Goal: Information Seeking & Learning: Learn about a topic

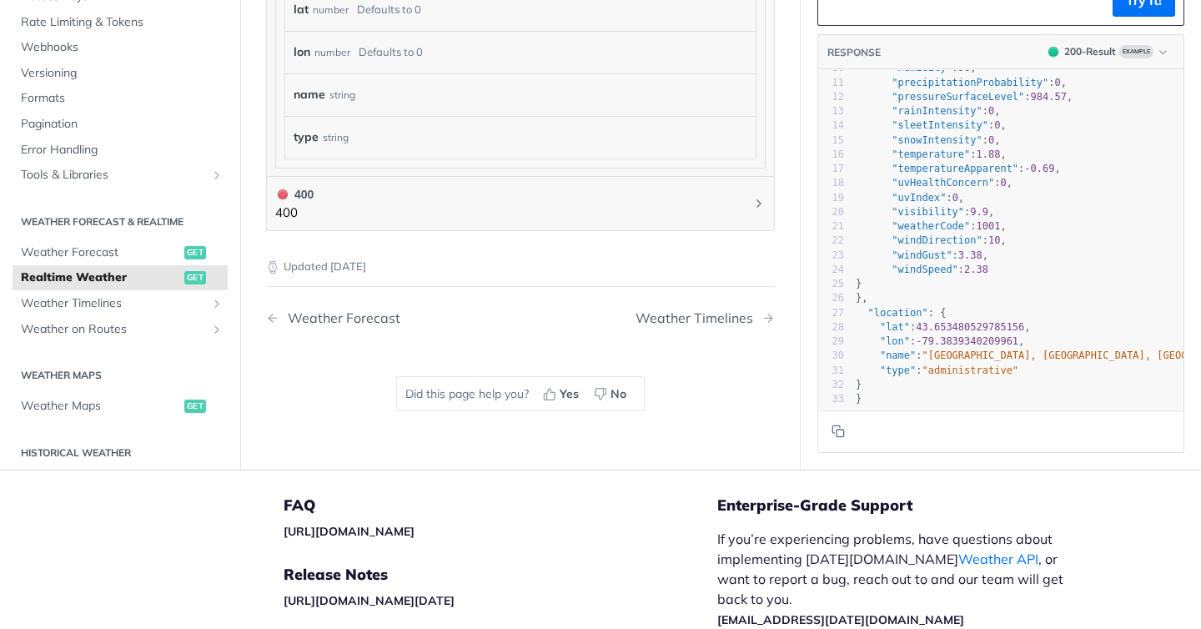
scroll to position [141, 0]
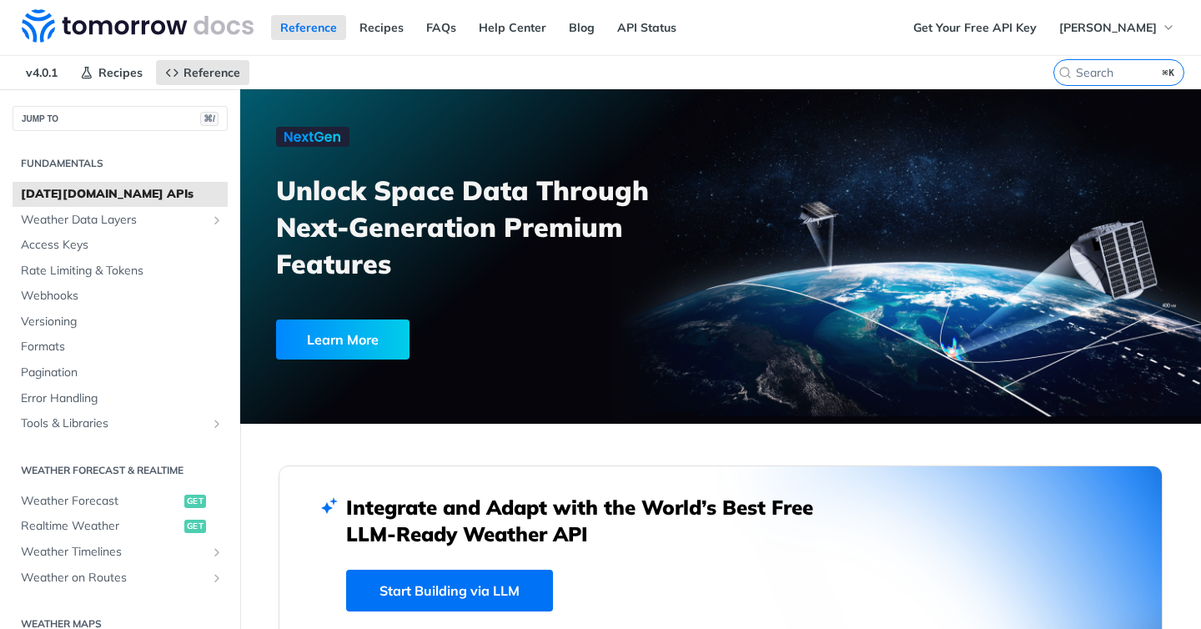
scroll to position [382, 0]
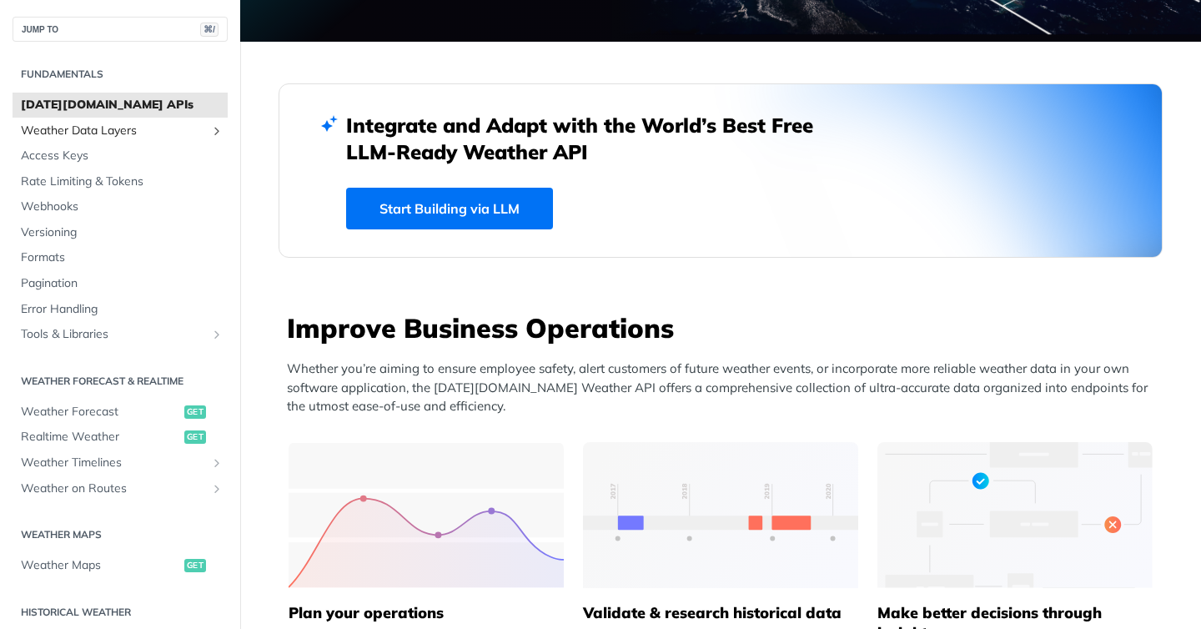
click at [128, 132] on span "Weather Data Layers" at bounding box center [113, 131] width 185 height 17
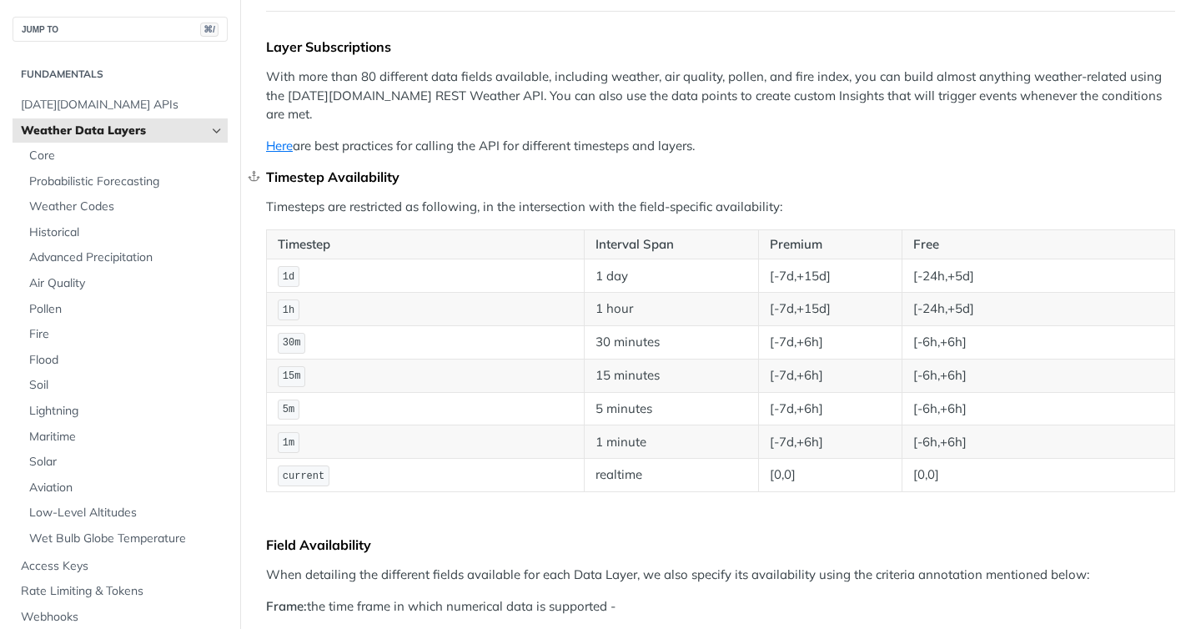
scroll to position [163, 0]
drag, startPoint x: 592, startPoint y: 389, endPoint x: 663, endPoint y: 389, distance: 70.9
click at [663, 389] on td "5 minutes" at bounding box center [672, 405] width 174 height 33
drag, startPoint x: 591, startPoint y: 383, endPoint x: 685, endPoint y: 387, distance: 93.5
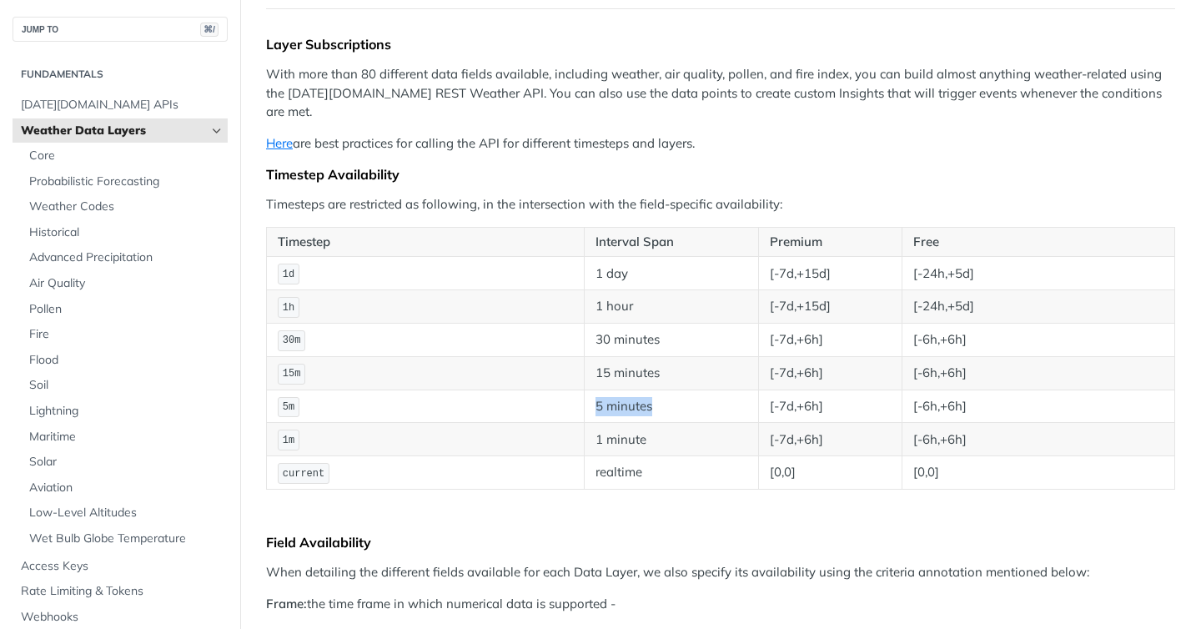
click at [685, 389] on td "5 minutes" at bounding box center [672, 405] width 174 height 33
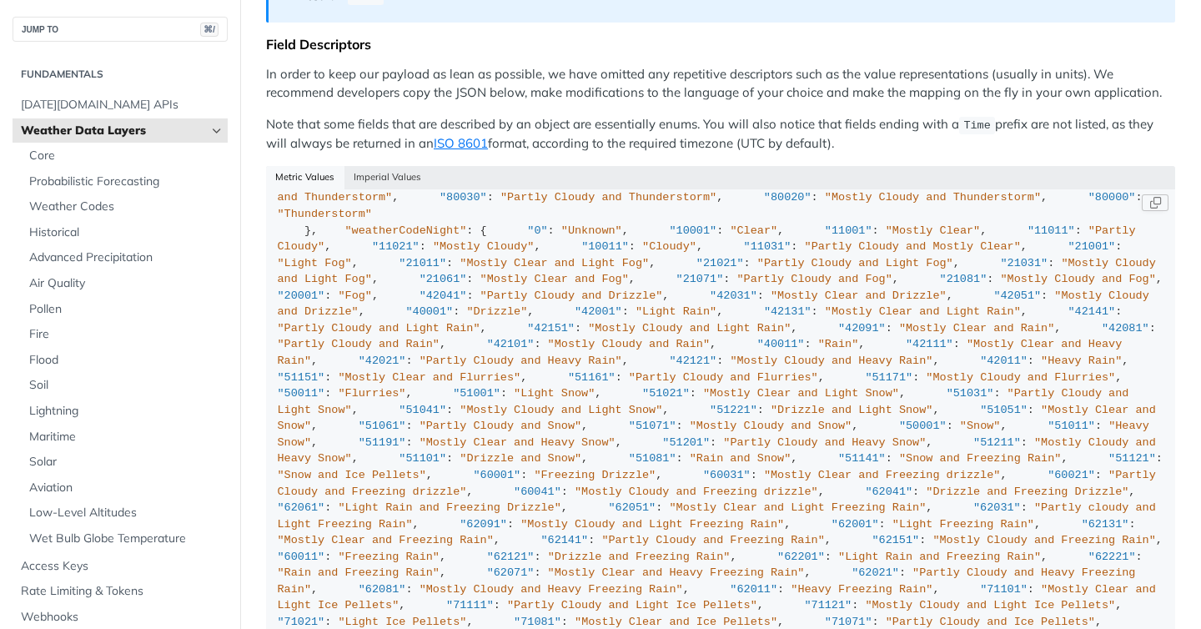
scroll to position [1575, 0]
drag, startPoint x: 384, startPoint y: 213, endPoint x: 380, endPoint y: 615, distance: 401.1
copy div ""weatherCode" : { "0" : "Unknown" , "1000" : "Clear, Sunny" , "1100" : "Mostly …"
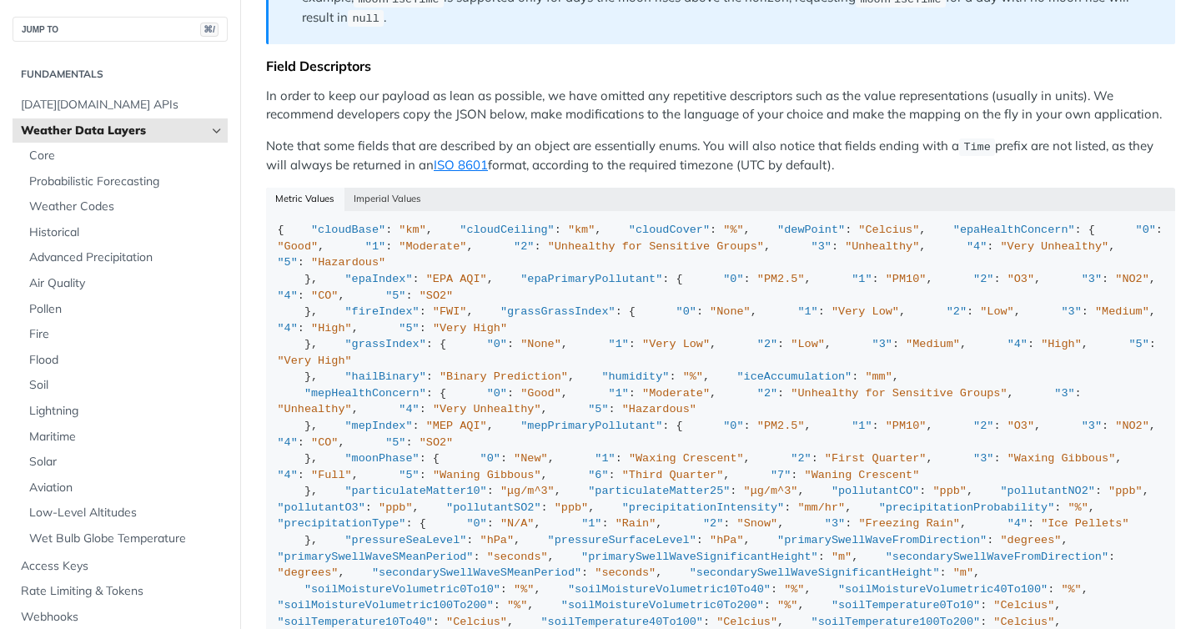
scroll to position [1544, 0]
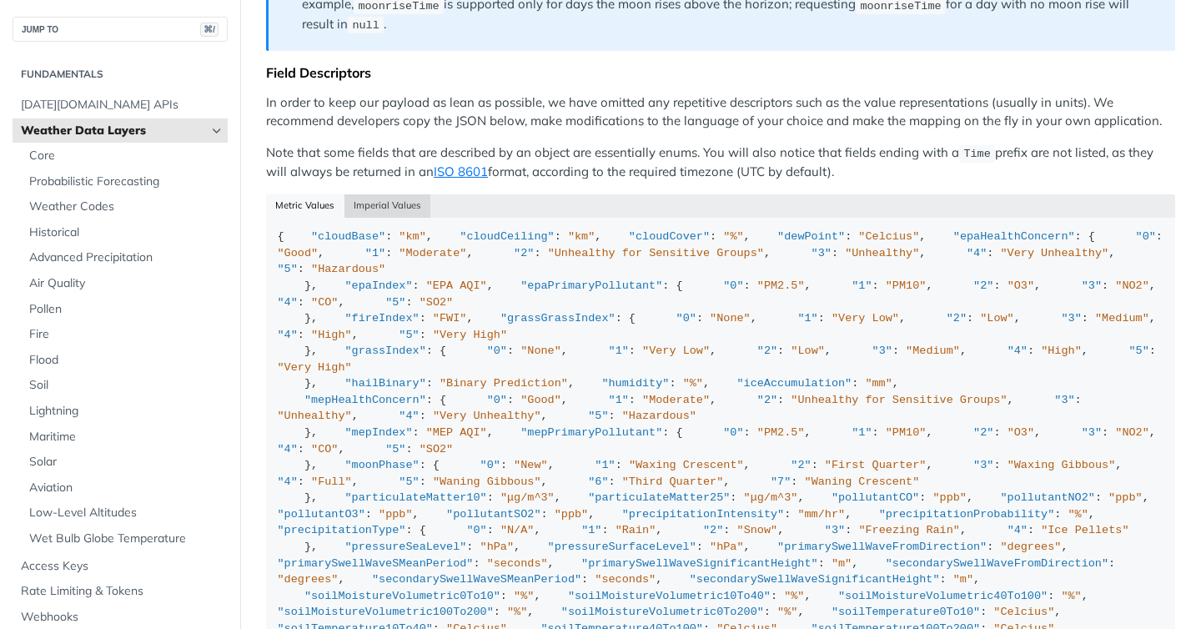
click at [378, 194] on button "Imperial Values" at bounding box center [387, 205] width 87 height 23
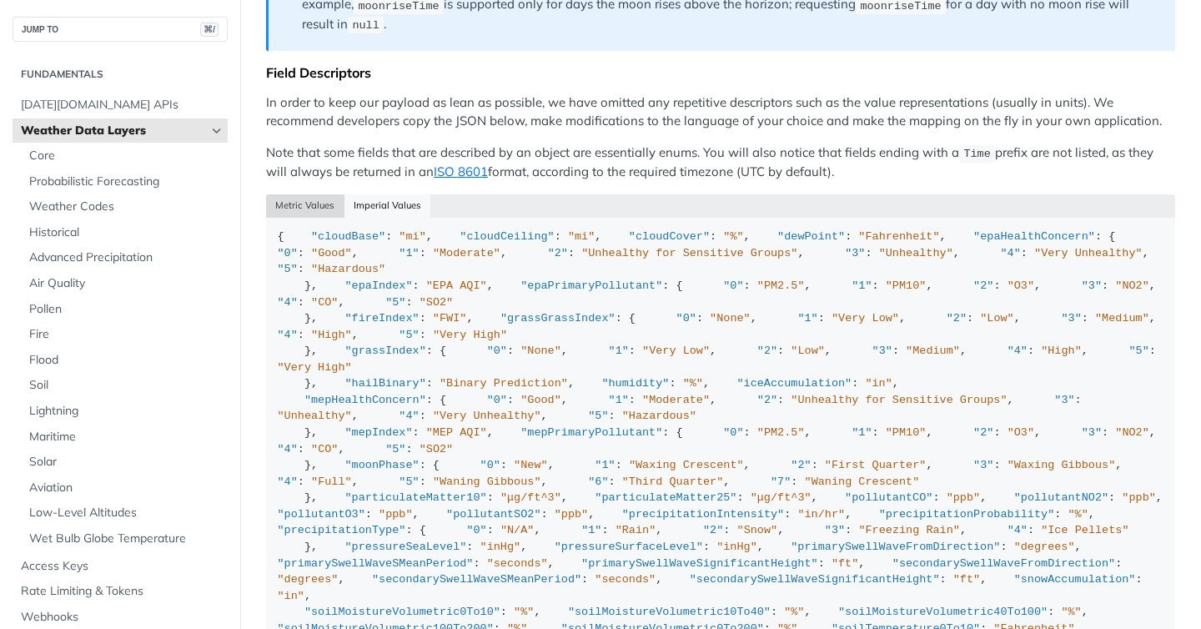
click at [318, 194] on button "Metric Values" at bounding box center [305, 205] width 78 height 23
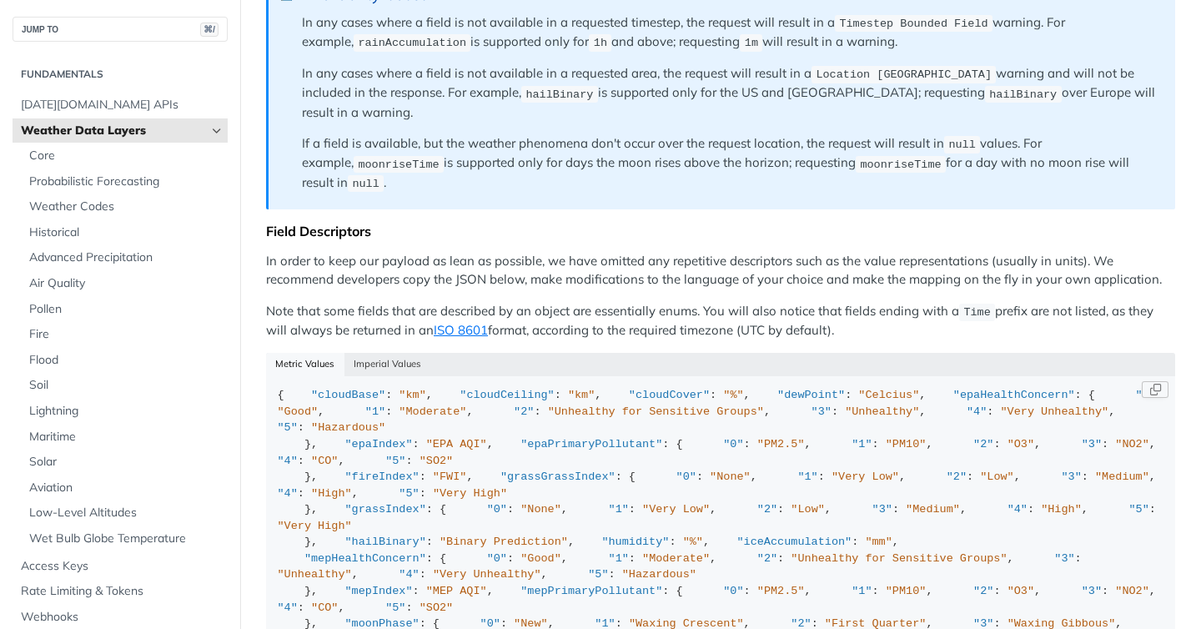
scroll to position [1383, 0]
click at [114, 158] on span "Core" at bounding box center [126, 156] width 194 height 17
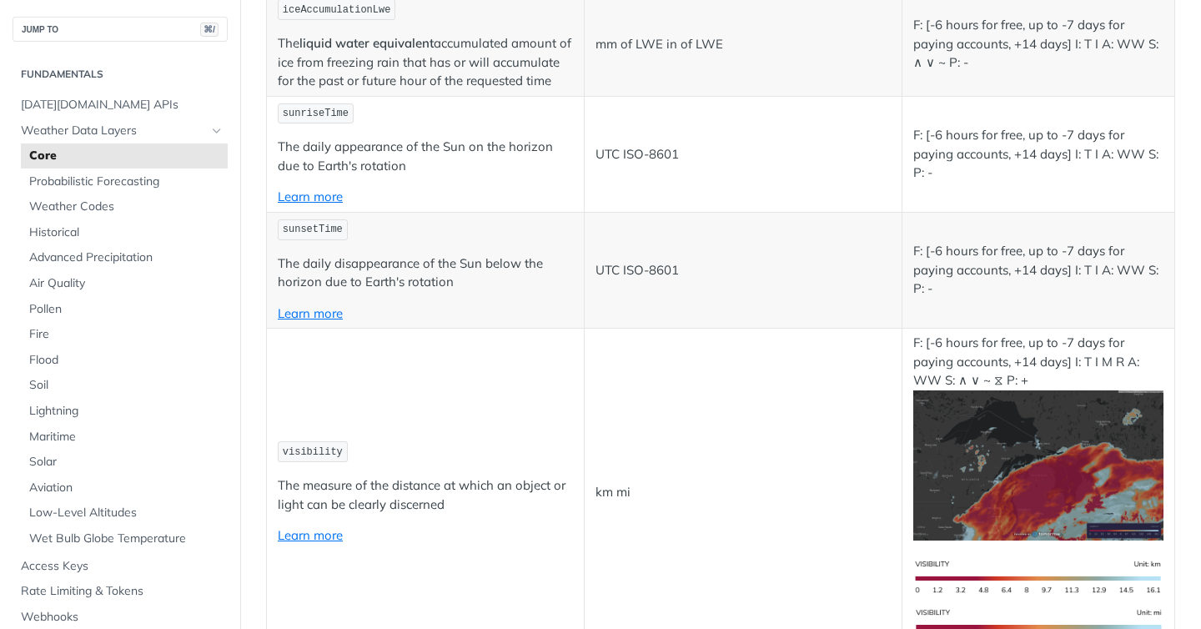
scroll to position [4025, 0]
